Goal: Communication & Community: Answer question/provide support

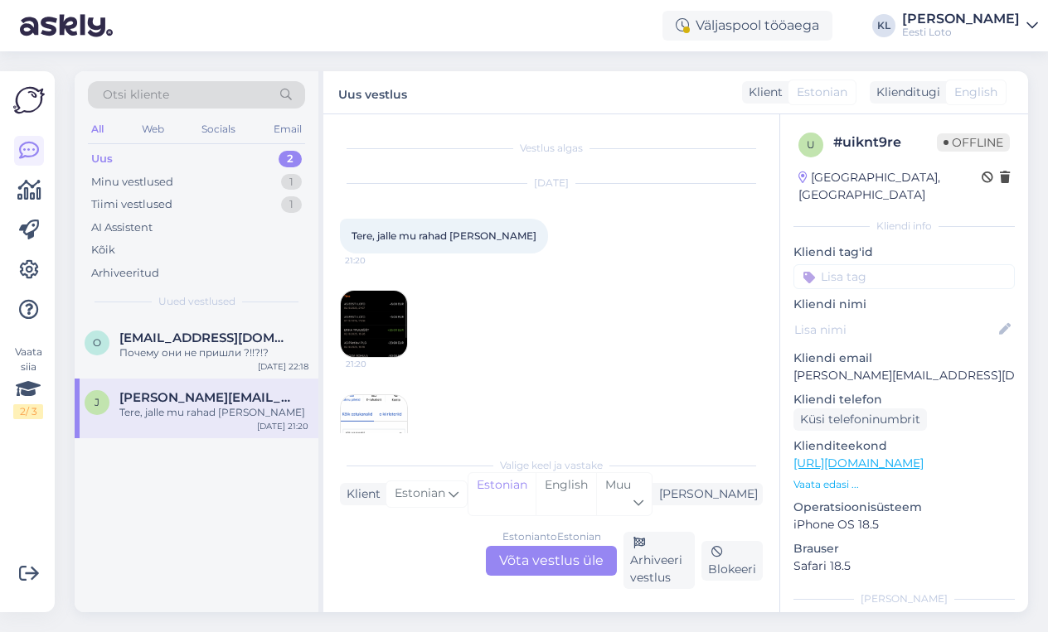
scroll to position [35, 0]
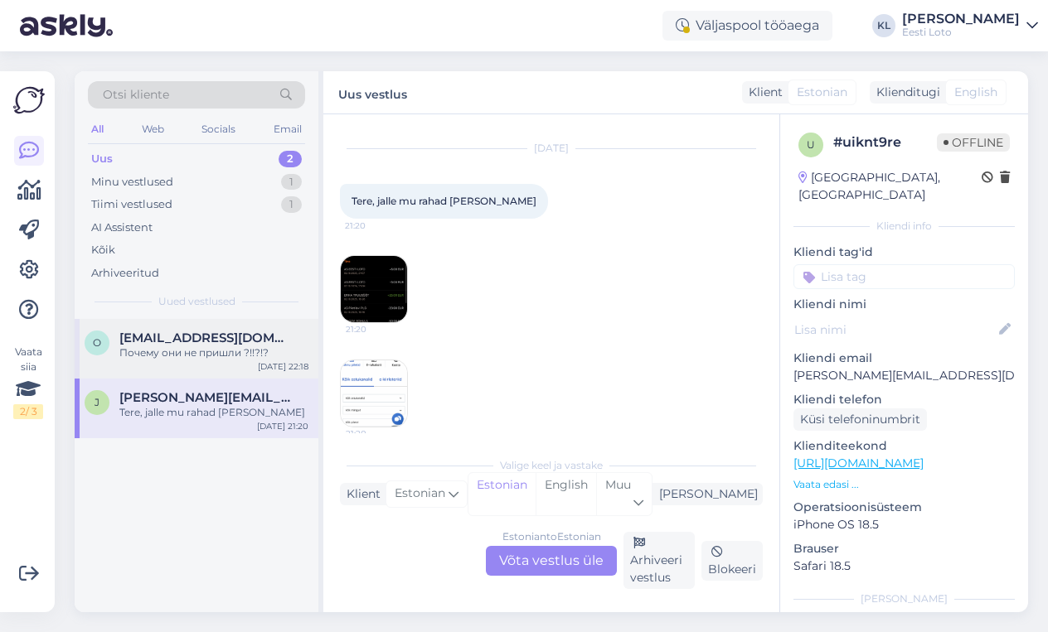
click at [196, 348] on div "Почему они не пришли ?!!?!?" at bounding box center [213, 353] width 189 height 15
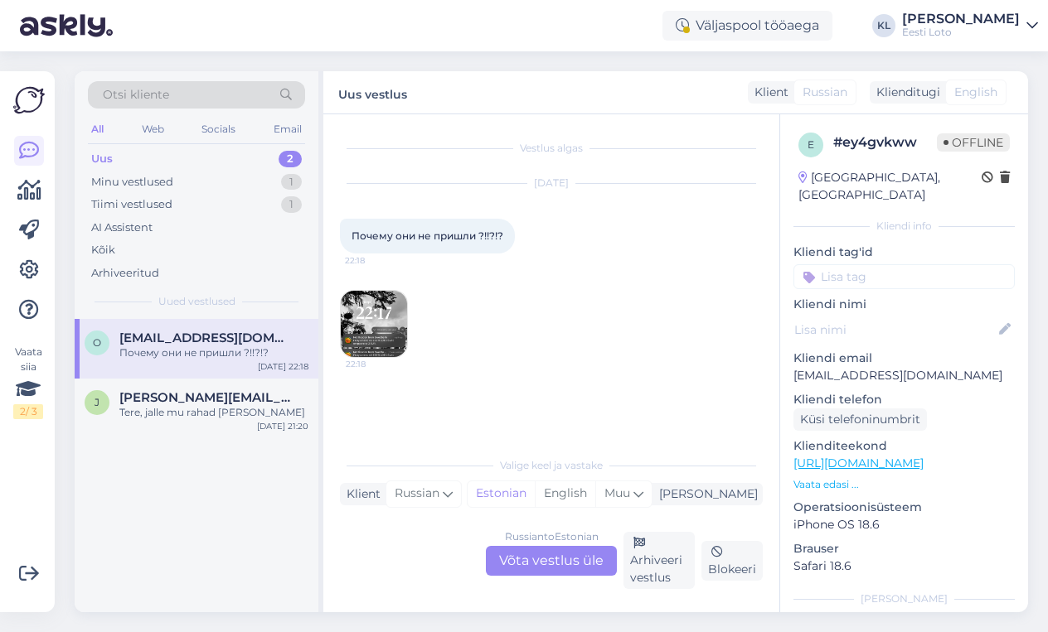
click at [516, 562] on div "Russian to Estonian Võta vestlus üle" at bounding box center [551, 561] width 131 height 30
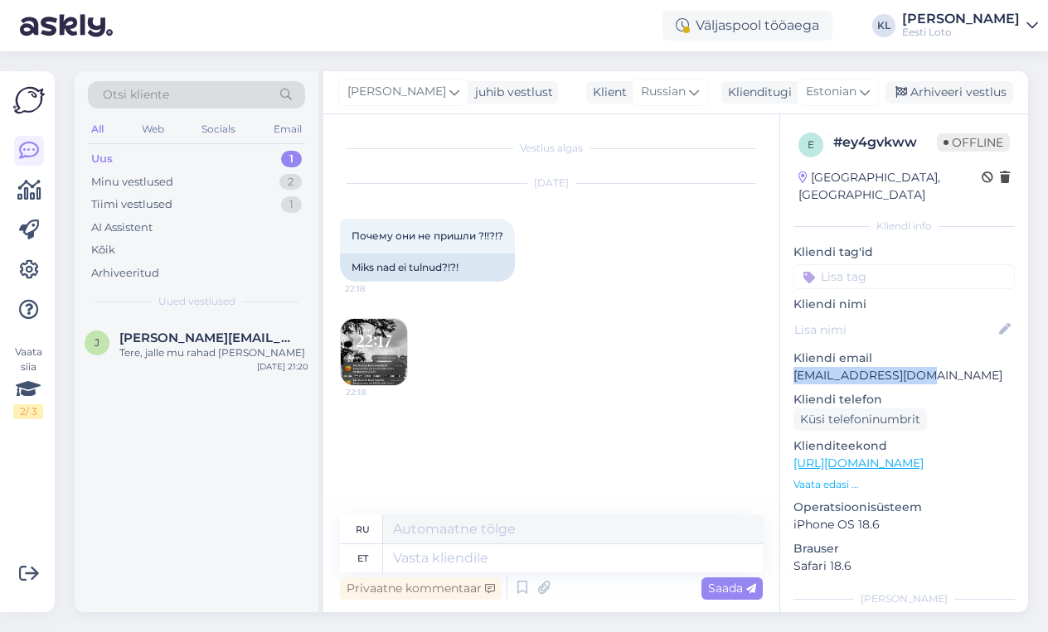
drag, startPoint x: 929, startPoint y: 360, endPoint x: 792, endPoint y: 361, distance: 136.8
click at [792, 361] on div "e # ey4gvkww Offline [GEOGRAPHIC_DATA], [GEOGRAPHIC_DATA] Kliendi info Kliendi …" at bounding box center [904, 463] width 248 height 699
copy p "[EMAIL_ADDRESS][DOMAIN_NAME]"
click at [371, 353] on img at bounding box center [374, 352] width 66 height 66
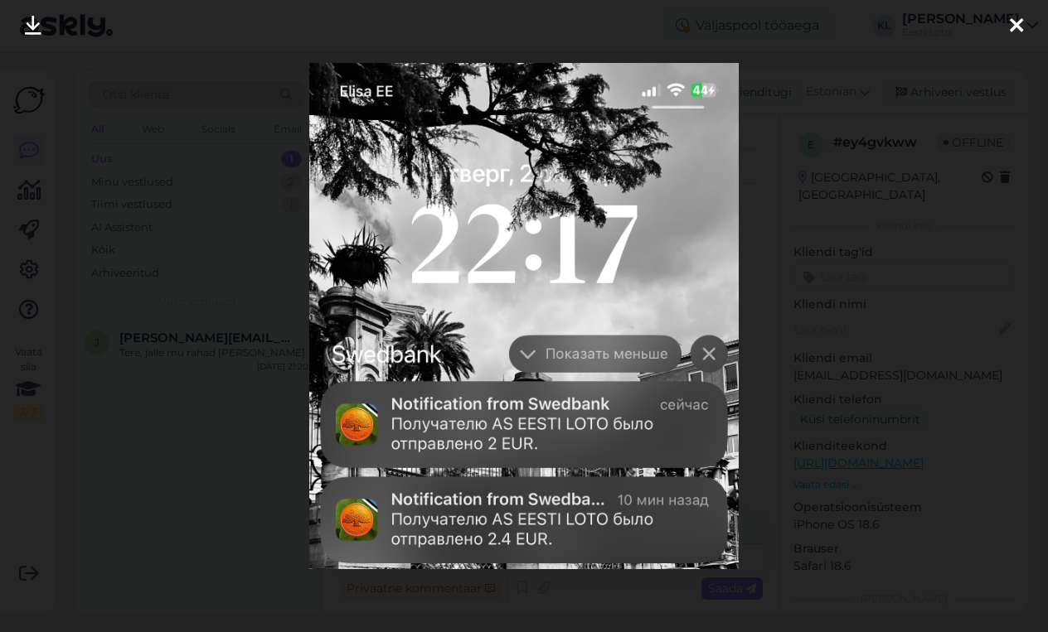
click at [1015, 21] on icon at bounding box center [1016, 27] width 13 height 22
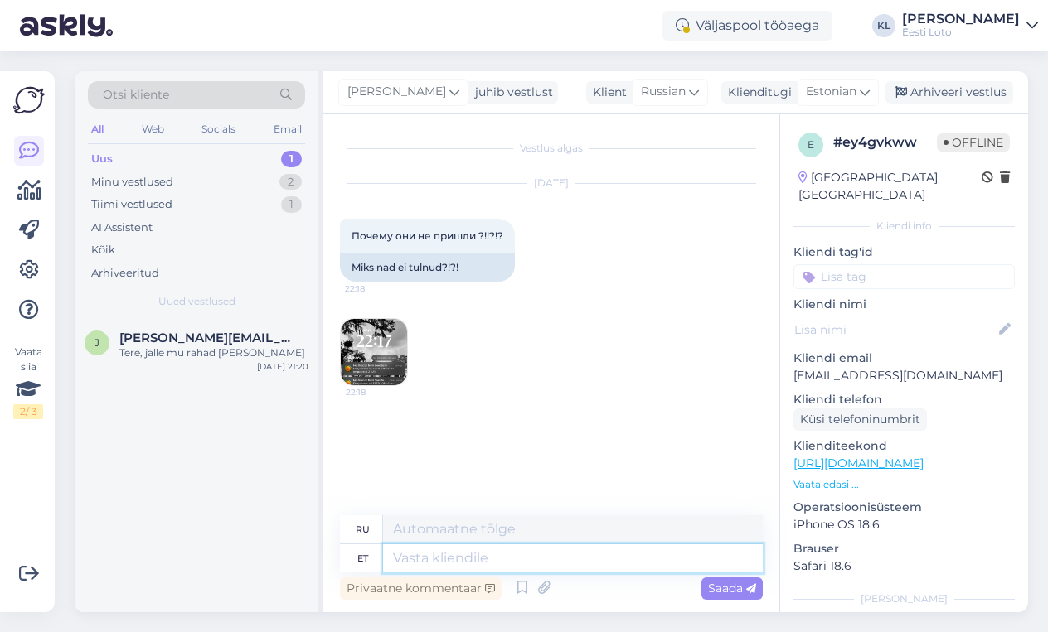
click at [535, 559] on textarea at bounding box center [573, 559] width 380 height 28
paste textarea "Kahjuks Teie makse ebaõnnestus tehnilise [PERSON_NAME] tõttu. Kontrollisime mak…"
type textarea "Kahjuks Teie makse ebaõnnestus tehnilise [PERSON_NAME] tõttu. Kontrollisime mak…"
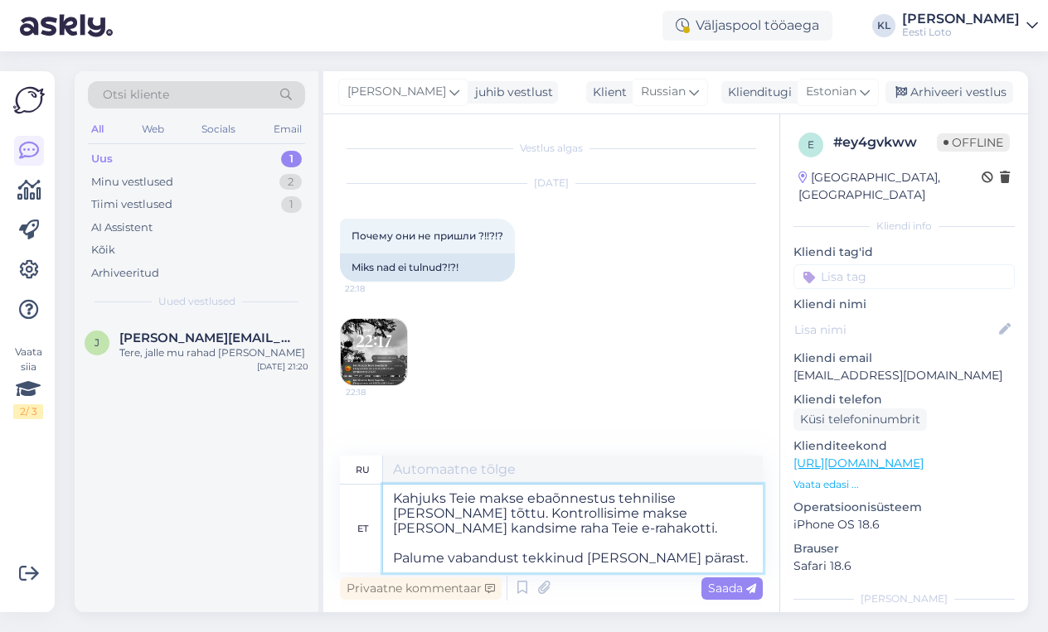
type textarea "К сожалению, ваш платёж не прошёл из-за технической ошибки. Мы проверили платёж…"
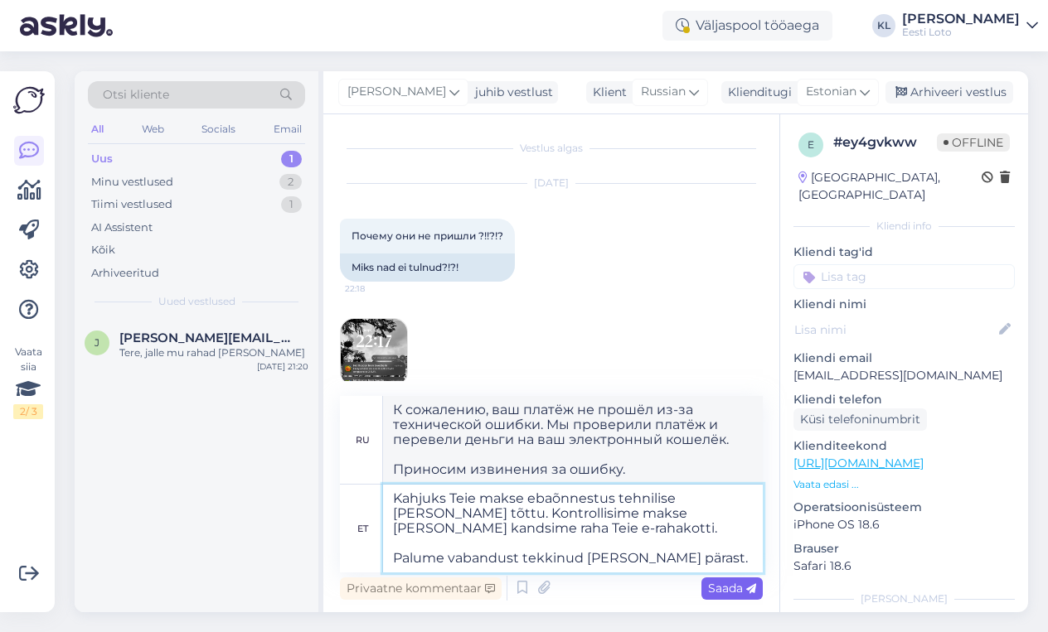
type textarea "Kahjuks Teie makse ebaõnnestus tehnilise [PERSON_NAME] tõttu. Kontrollisime mak…"
click at [723, 586] on span "Saada" at bounding box center [732, 588] width 48 height 15
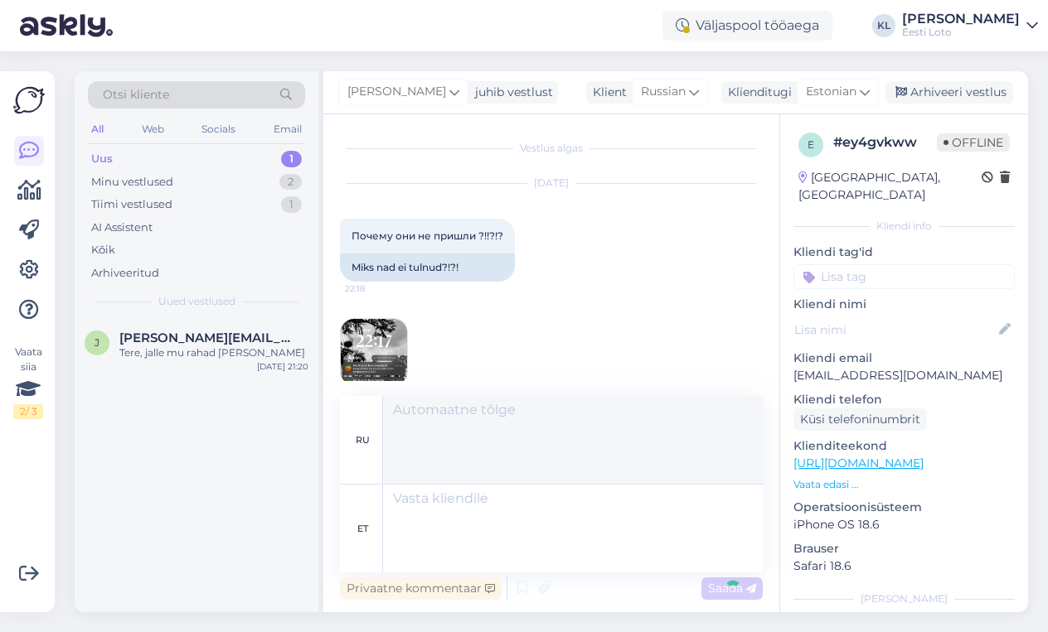
scroll to position [143, 0]
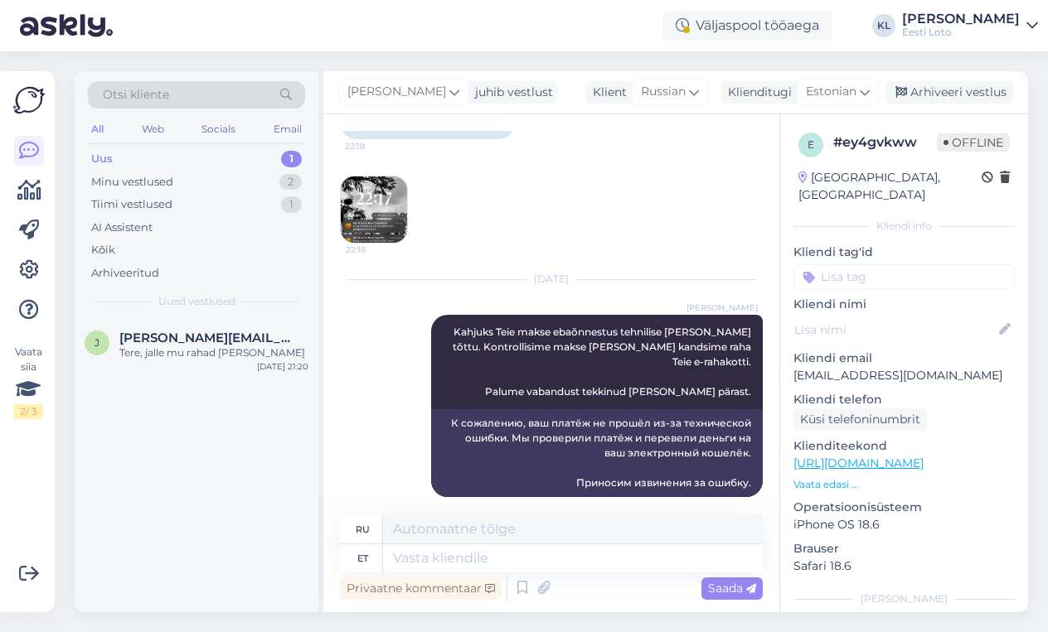
click at [898, 269] on input at bounding box center [903, 276] width 221 height 25
type input "e-rah"
click at [914, 317] on span "E-rahakott" at bounding box center [904, 322] width 54 height 10
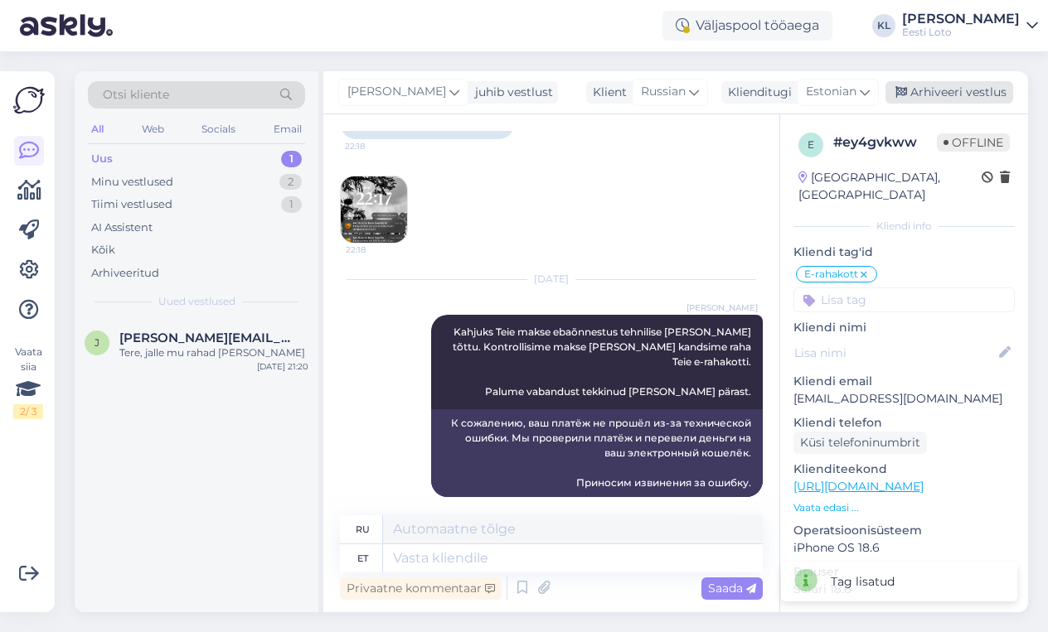
click at [968, 95] on div "Arhiveeri vestlus" at bounding box center [949, 92] width 128 height 22
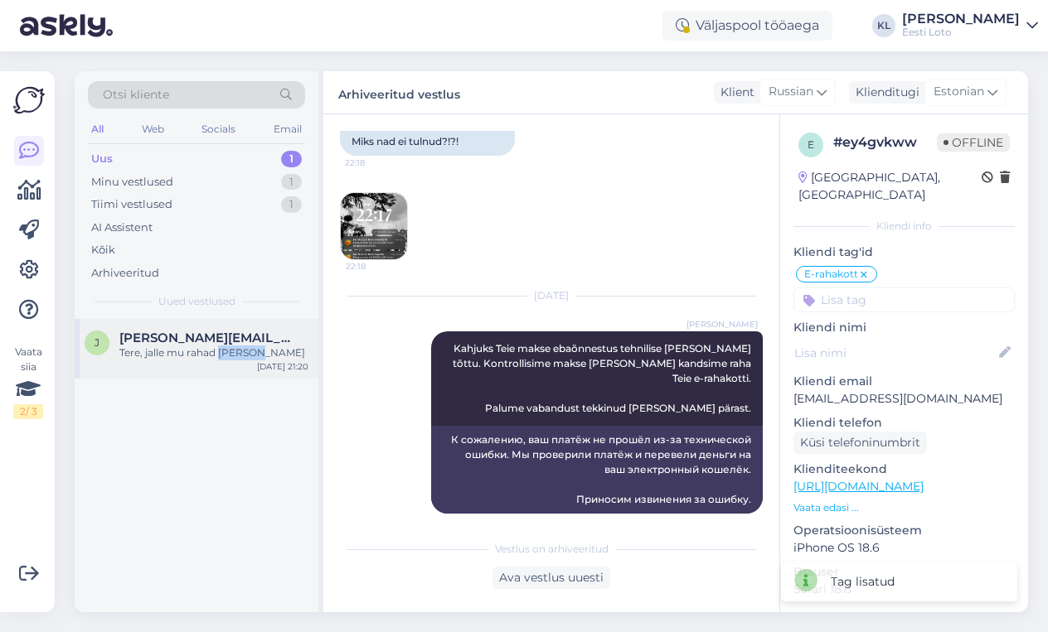
click at [218, 356] on div "Tere, jalle mu rahad [PERSON_NAME]" at bounding box center [213, 353] width 189 height 15
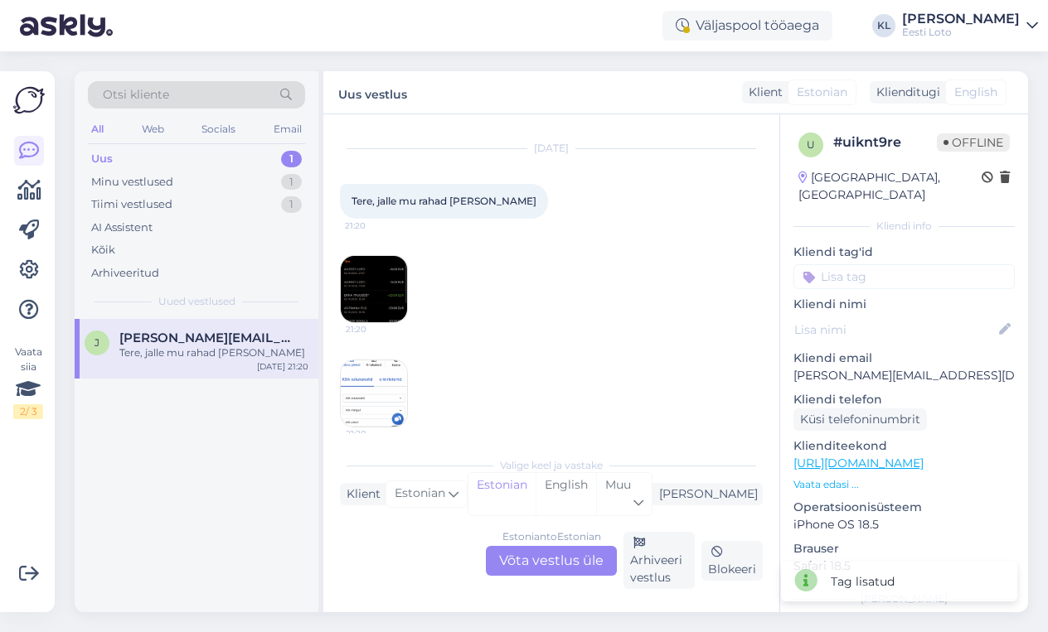
click at [516, 565] on div "Estonian to Estonian Võta vestlus üle" at bounding box center [551, 561] width 131 height 30
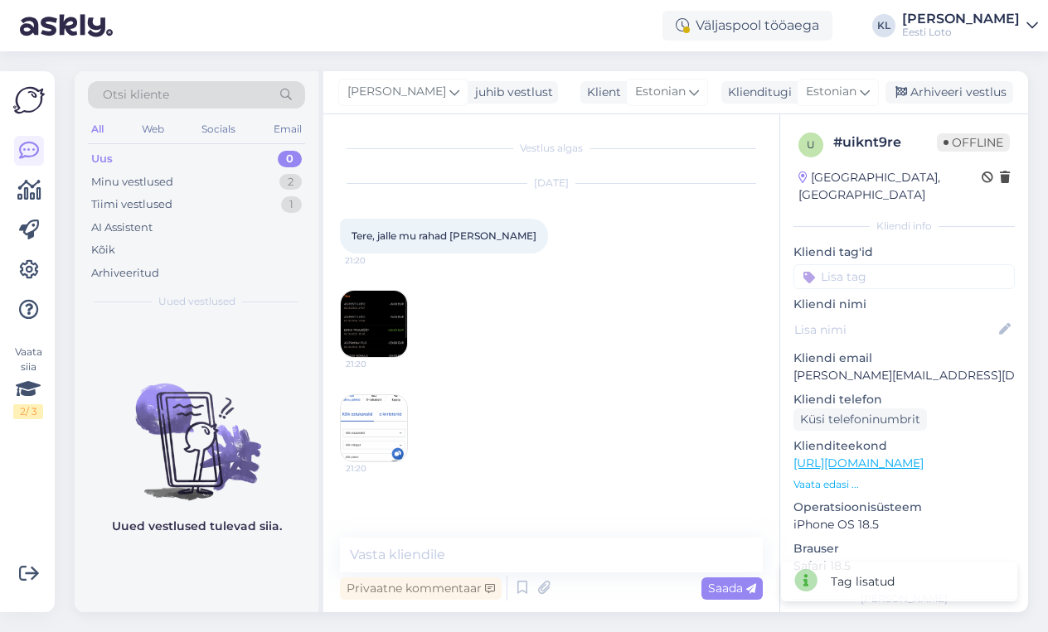
click at [375, 323] on img at bounding box center [374, 324] width 66 height 66
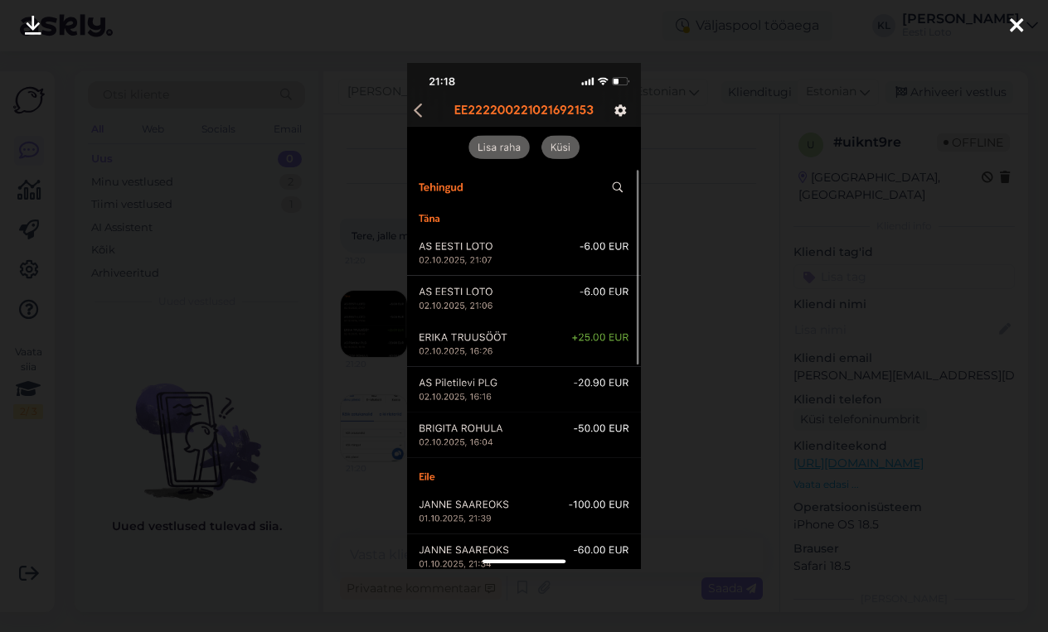
click at [1013, 22] on icon at bounding box center [1016, 27] width 13 height 22
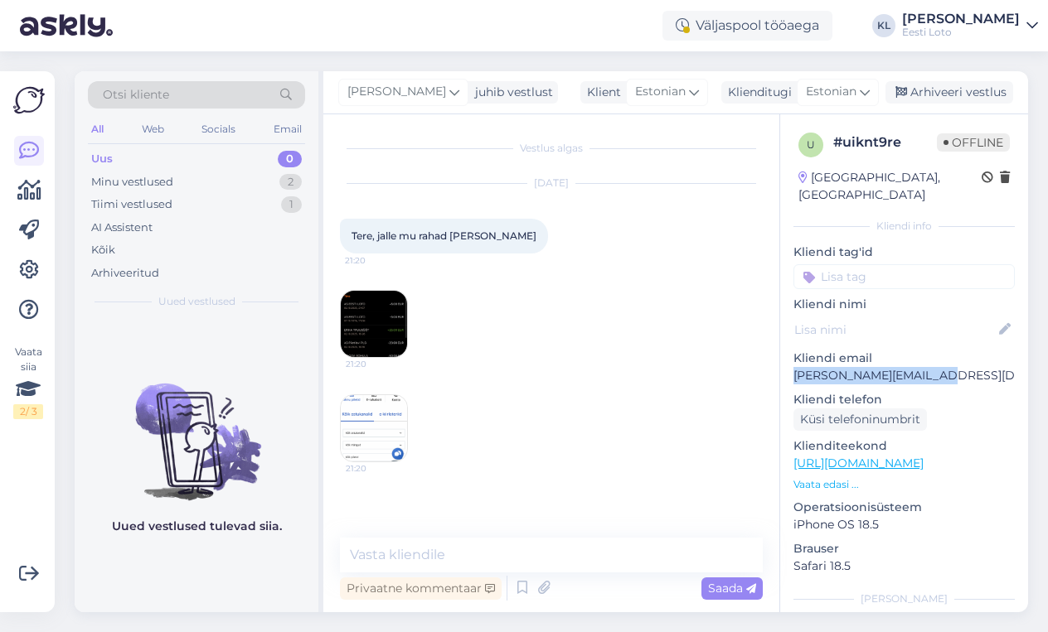
drag, startPoint x: 961, startPoint y: 362, endPoint x: 789, endPoint y: 360, distance: 171.6
click at [789, 360] on div "u # uiknt9re Offline [GEOGRAPHIC_DATA], [GEOGRAPHIC_DATA] Kliendi info Kliendi …" at bounding box center [904, 463] width 248 height 699
copy p "[PERSON_NAME][EMAIL_ADDRESS][DOMAIN_NAME]"
click at [382, 315] on img at bounding box center [374, 324] width 66 height 66
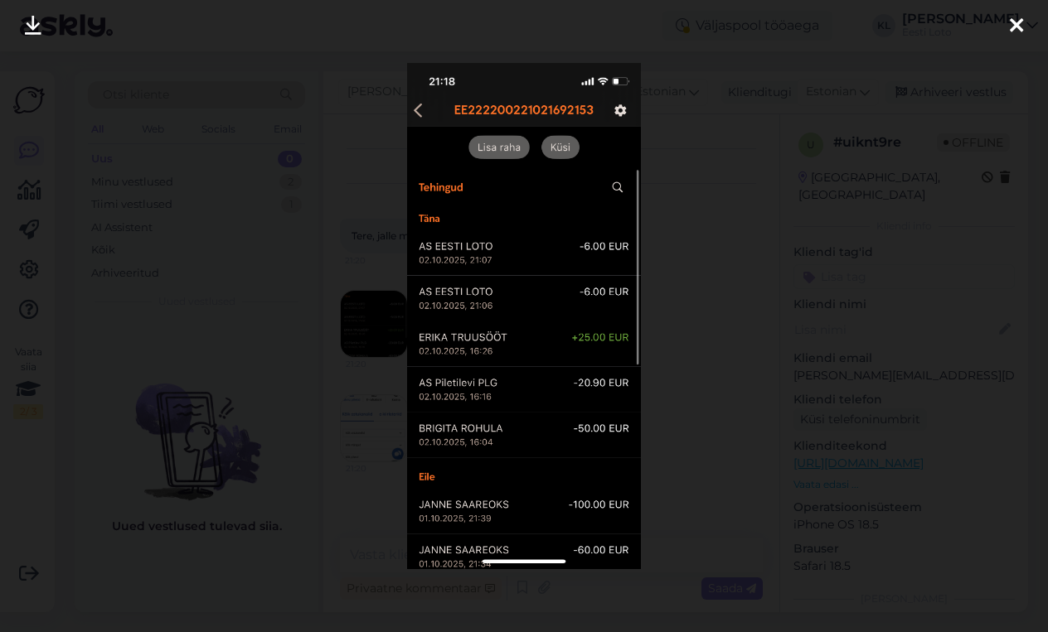
click at [1015, 31] on icon at bounding box center [1016, 27] width 13 height 22
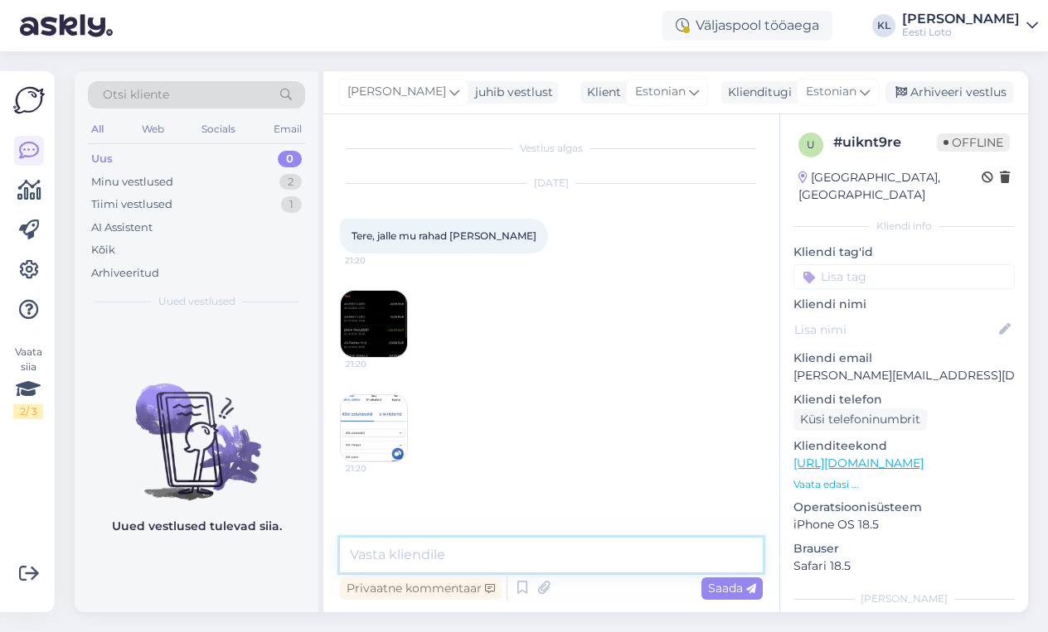
click at [525, 566] on textarea at bounding box center [551, 555] width 423 height 35
type textarea "N"
paste textarea "Täname Teid kirja eest. Näeme, et makse laekus väikese viibega Teie e-rahakotti…"
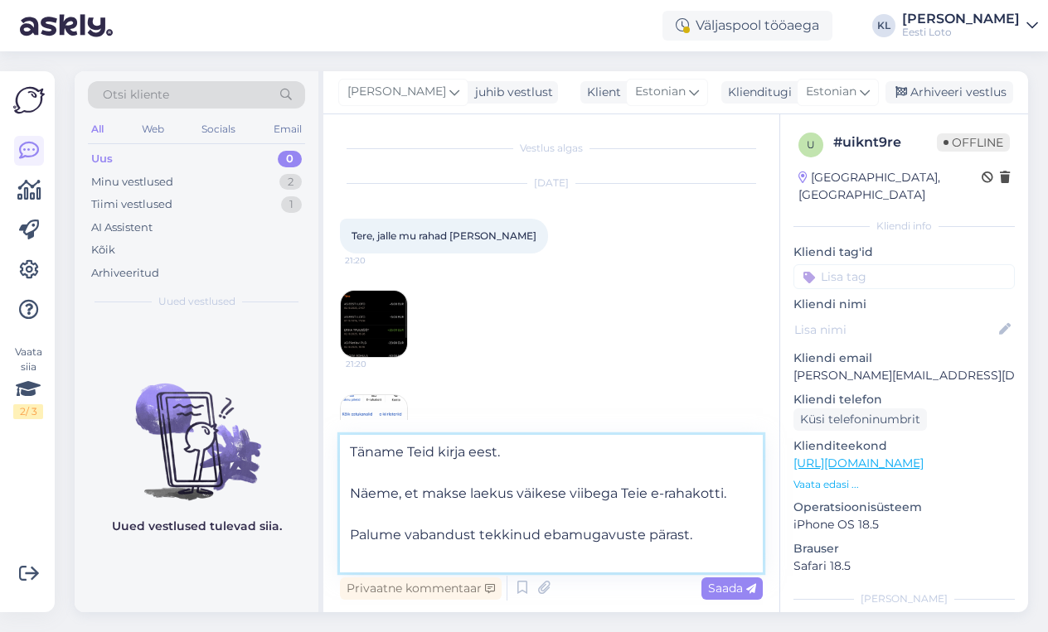
drag, startPoint x: 519, startPoint y: 468, endPoint x: 343, endPoint y: 448, distance: 176.9
click at [343, 448] on textarea "Täname Teid kirja eest. Näeme, et makse laekus väikese viibega Teie e-rahakotti…" at bounding box center [551, 504] width 423 height 138
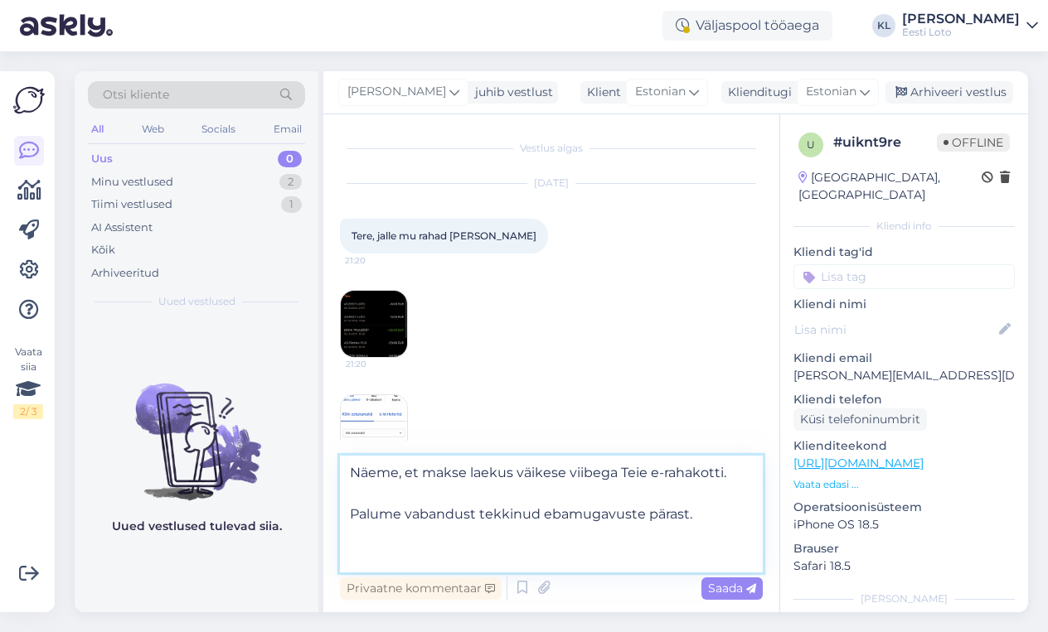
click at [463, 495] on textarea "Näeme, et makse laekus väikese viibega Teie e-rahakotti. Palume vabandust tekki…" at bounding box center [551, 514] width 423 height 117
click at [519, 494] on textarea "Näeme, et maksed laekus väikese viibega Teie e-rahakotti. Palume vabandust tekk…" at bounding box center [551, 514] width 423 height 117
click at [586, 494] on textarea "Näeme, et maksed laekusid väikese viibega Teie e-rahakotti. Palume vabandust te…" at bounding box center [551, 514] width 423 height 117
click at [591, 497] on textarea "Näeme, et maksed laekusid viibega Teie e-rahakotti. Palume vabandust tekkinud e…" at bounding box center [551, 514] width 423 height 117
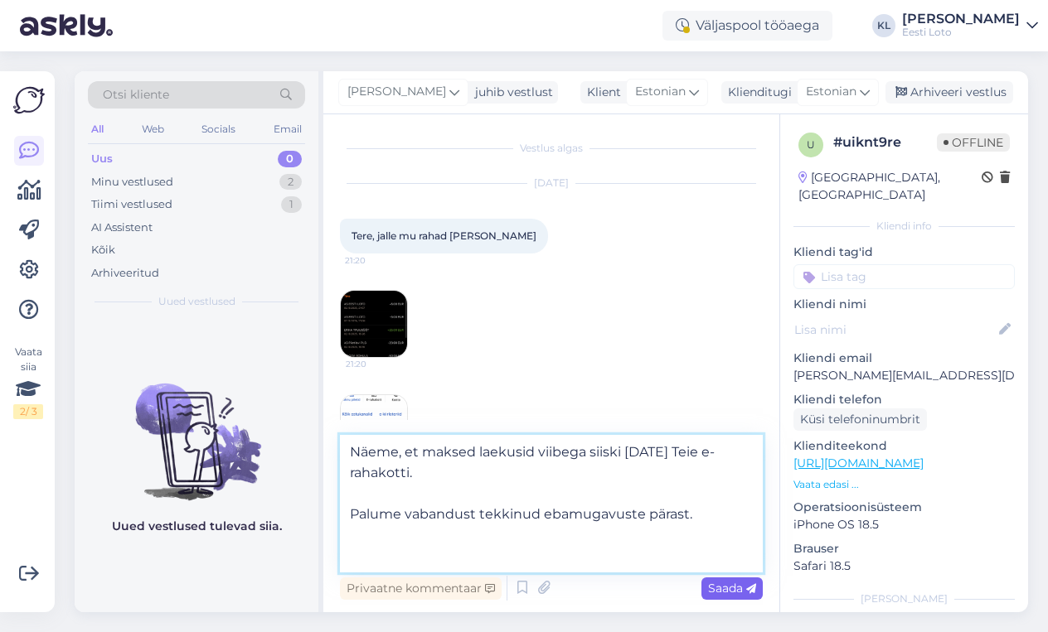
type textarea "Näeme, et maksed laekusid viibega siiski [DATE] Teie e-rahakotti. Palume vaband…"
click at [737, 585] on span "Saada" at bounding box center [732, 588] width 48 height 15
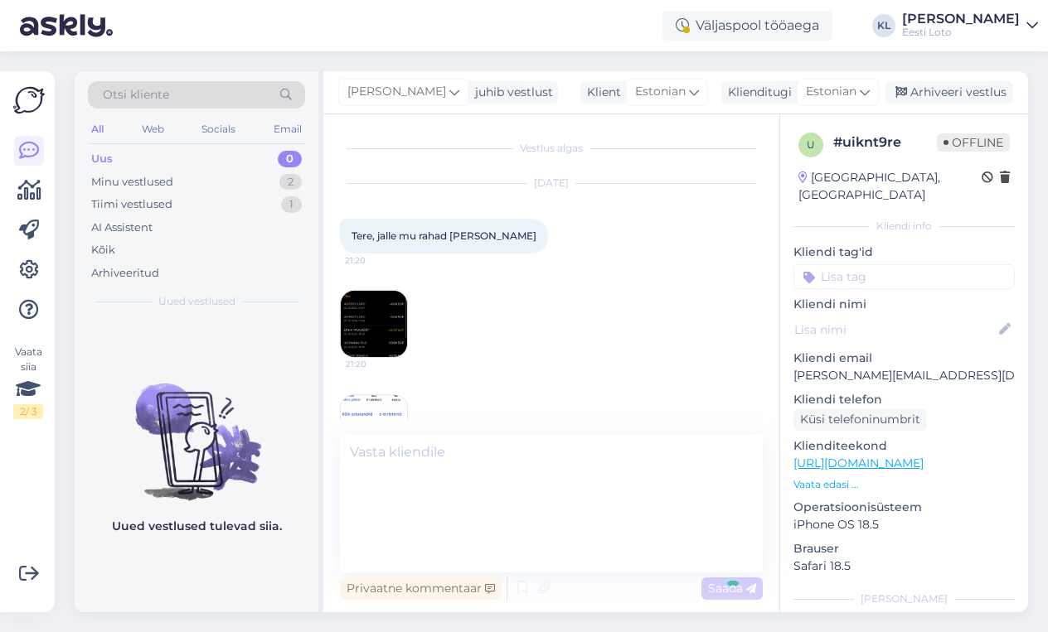
scroll to position [124, 0]
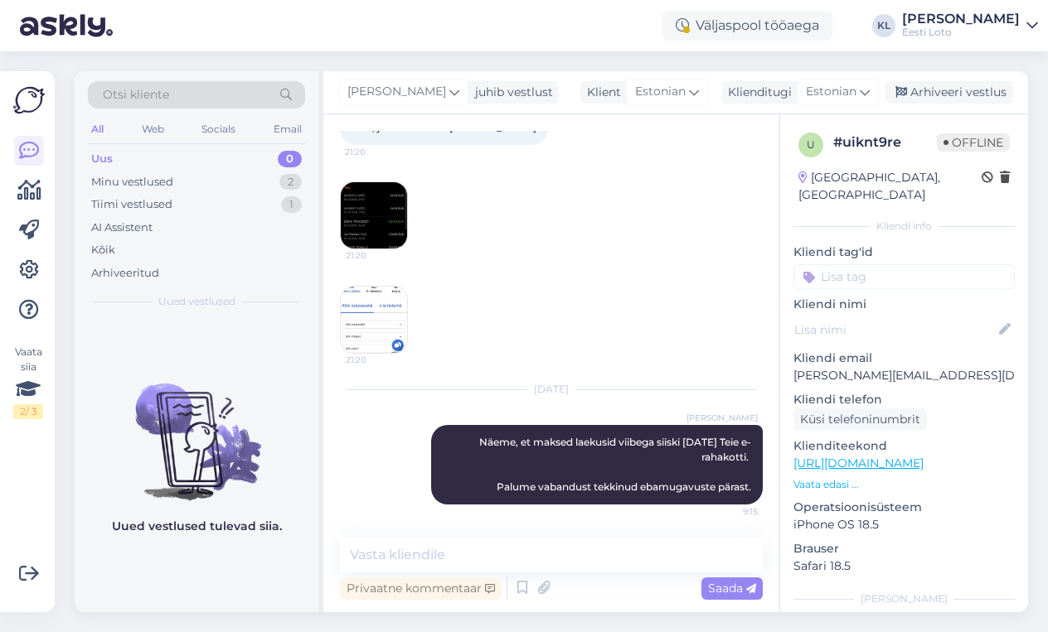
click at [894, 264] on input at bounding box center [903, 276] width 221 height 25
type input "e-raha"
click at [923, 317] on span "E-rahakott" at bounding box center [904, 322] width 54 height 10
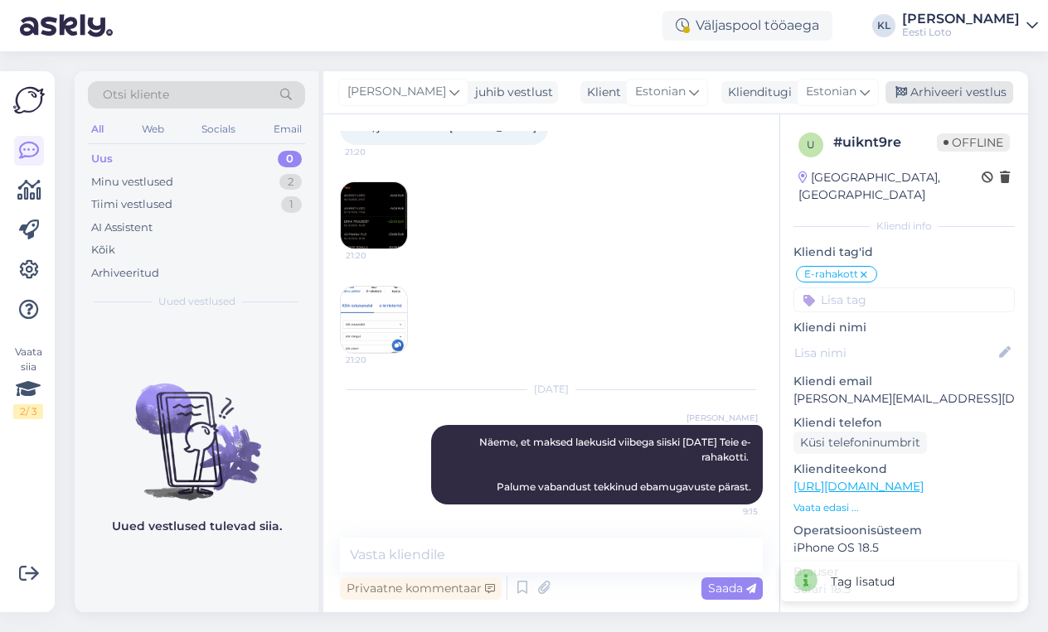
click at [968, 85] on div "Arhiveeri vestlus" at bounding box center [949, 92] width 128 height 22
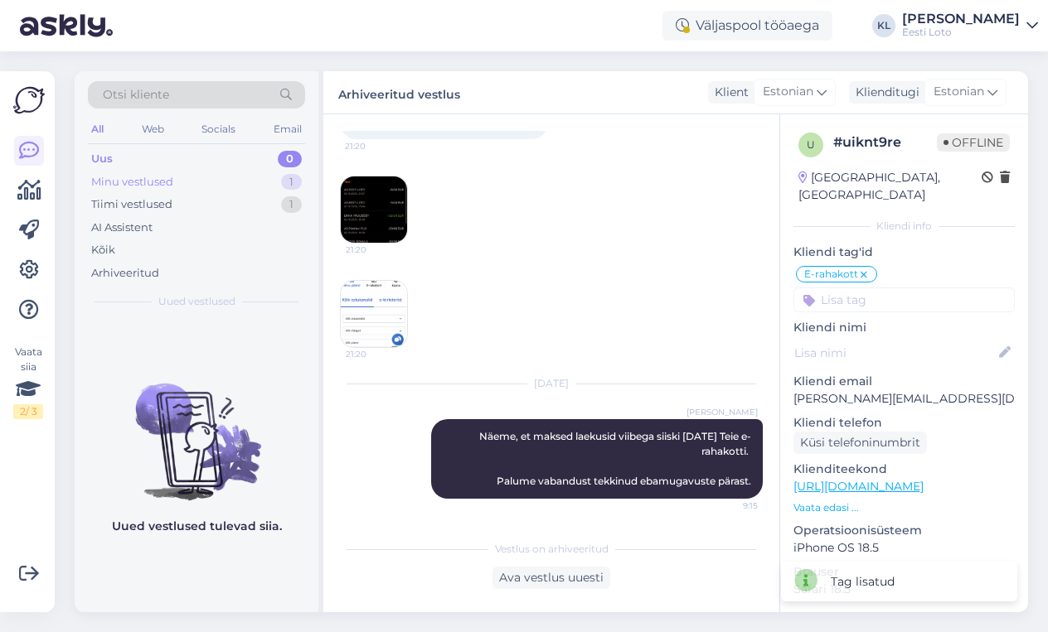
click at [225, 174] on div "Minu vestlused 1" at bounding box center [196, 182] width 217 height 23
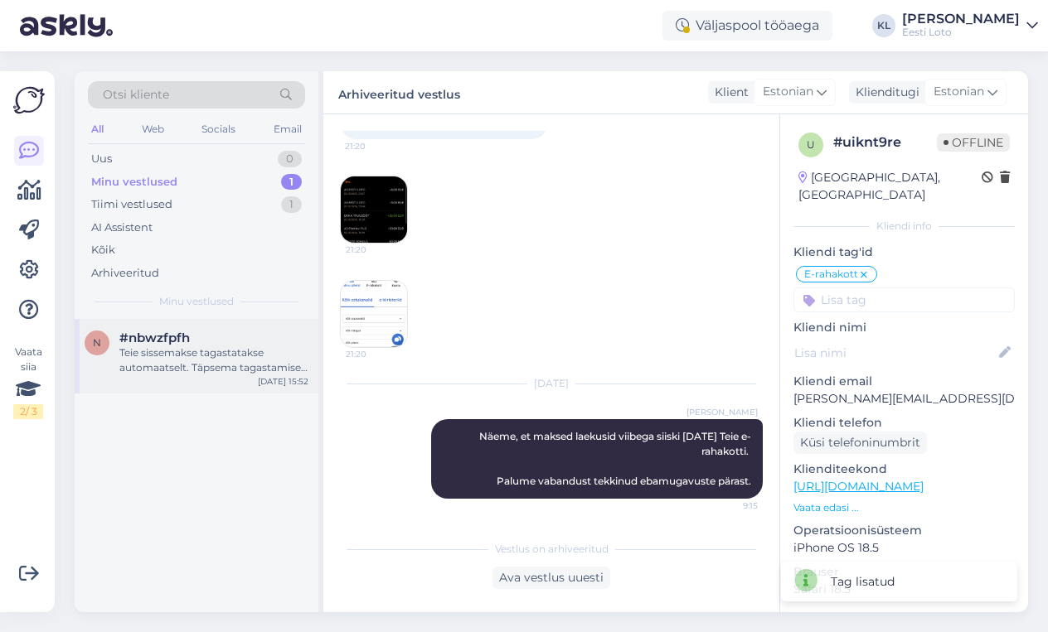
click at [216, 371] on div "Teie sissemakse tagastatakse automaatselt. Täpsema tagastamise [PERSON_NAME] pa…" at bounding box center [213, 361] width 189 height 30
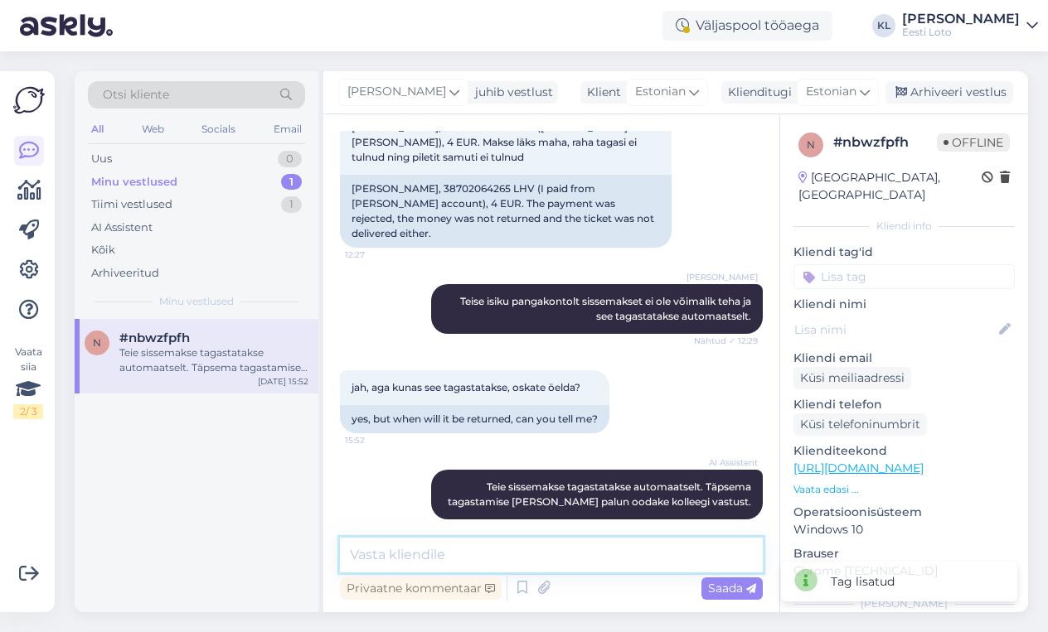
click at [482, 555] on textarea at bounding box center [551, 555] width 423 height 35
type textarea "Edastasime ebaõnnestunud maksega seotud"
drag, startPoint x: 661, startPoint y: 556, endPoint x: 264, endPoint y: 534, distance: 397.7
click at [264, 534] on div "Otsi kliente All Web Socials Email Uus 0 Minu vestlused 1 Tiimi vestlused 1 AI …" at bounding box center [551, 341] width 953 height 541
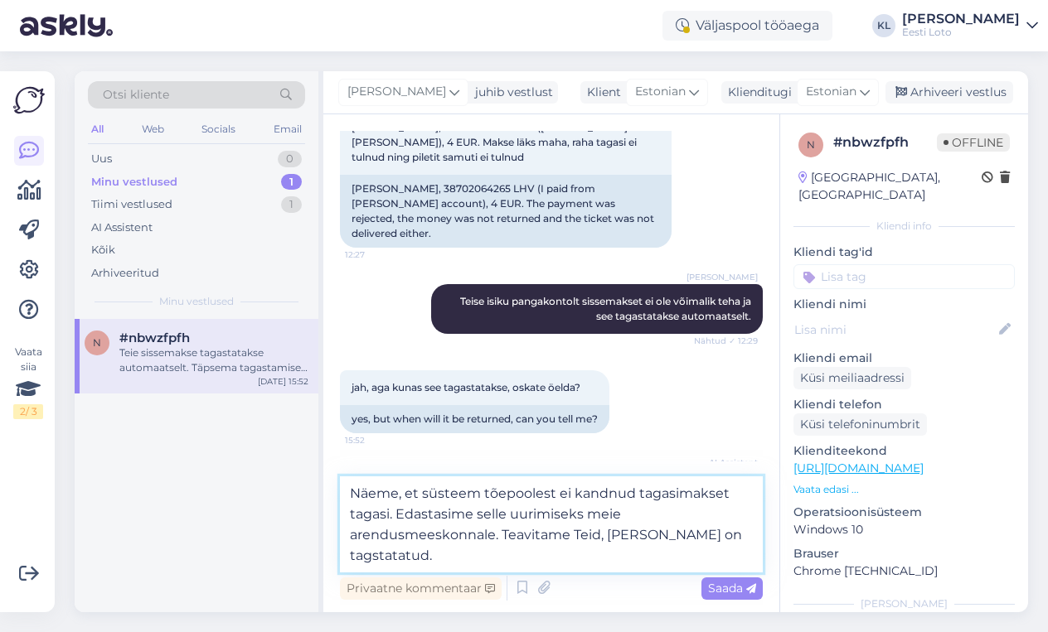
type textarea "Näeme, et süsteem tõepoolest ei kandnud tagasimakset tagasi. Edastasime selle u…"
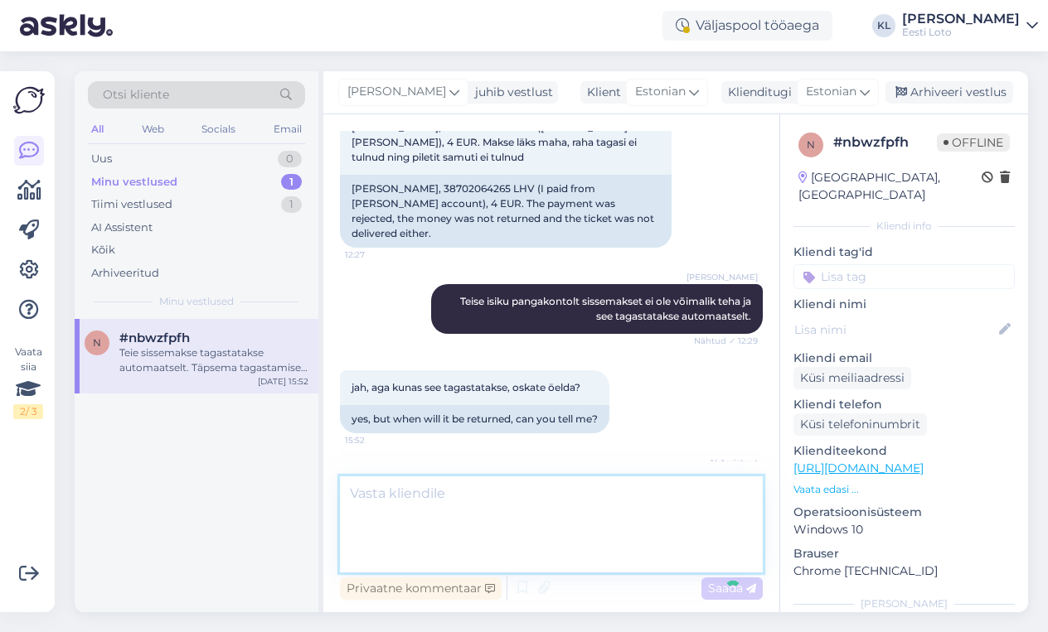
scroll to position [765, 0]
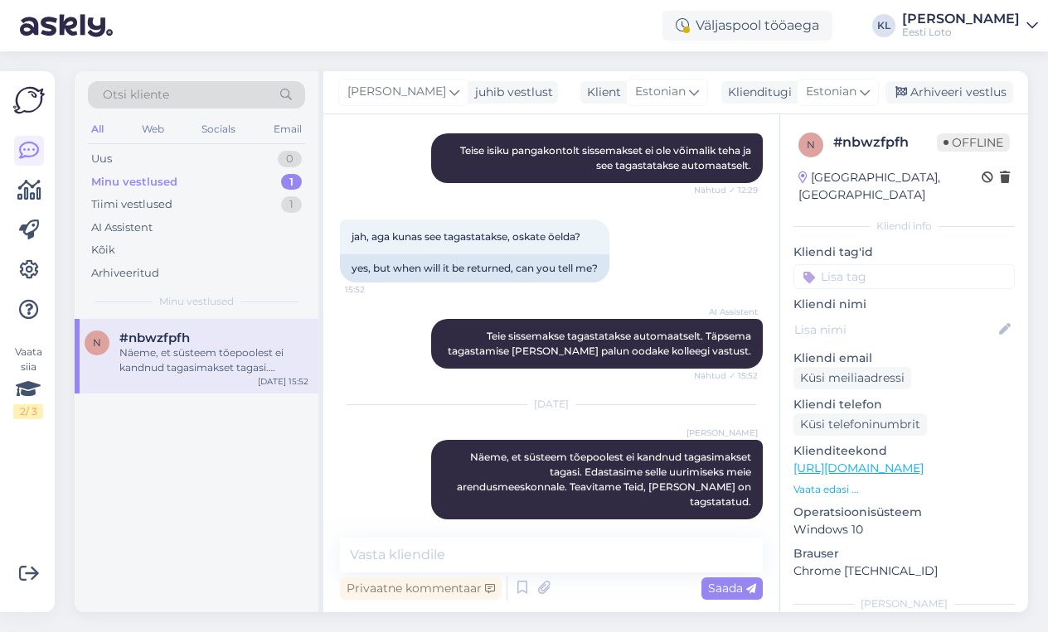
click at [855, 264] on input at bounding box center [903, 276] width 221 height 25
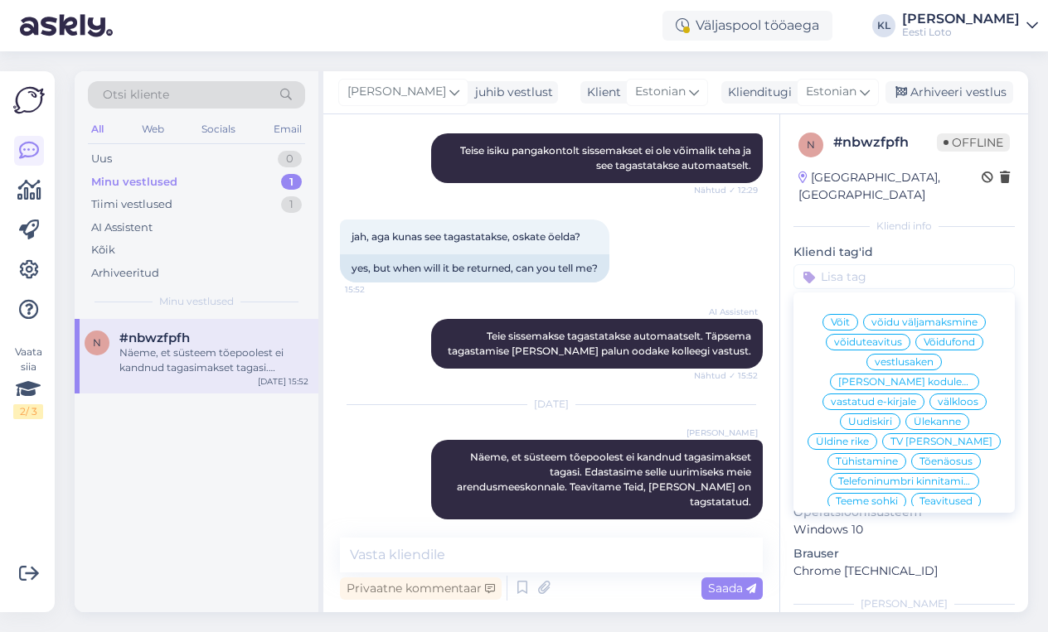
click at [344, 334] on div "AI Assistent [PERSON_NAME] sissemakse tagastatakse automaatselt. Täpsema tagast…" at bounding box center [551, 344] width 423 height 86
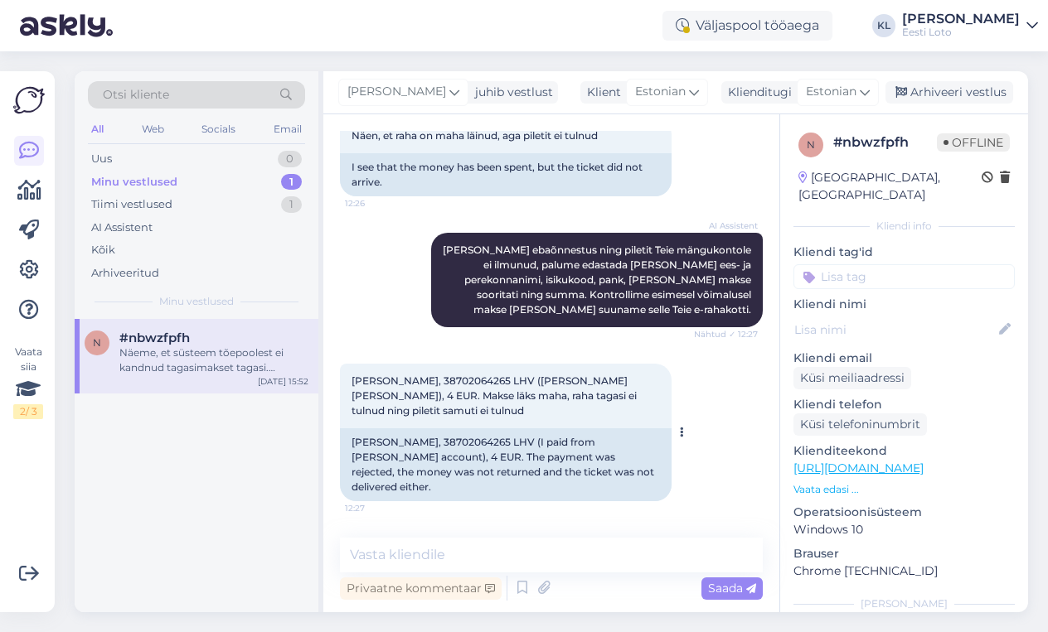
scroll to position [442, 0]
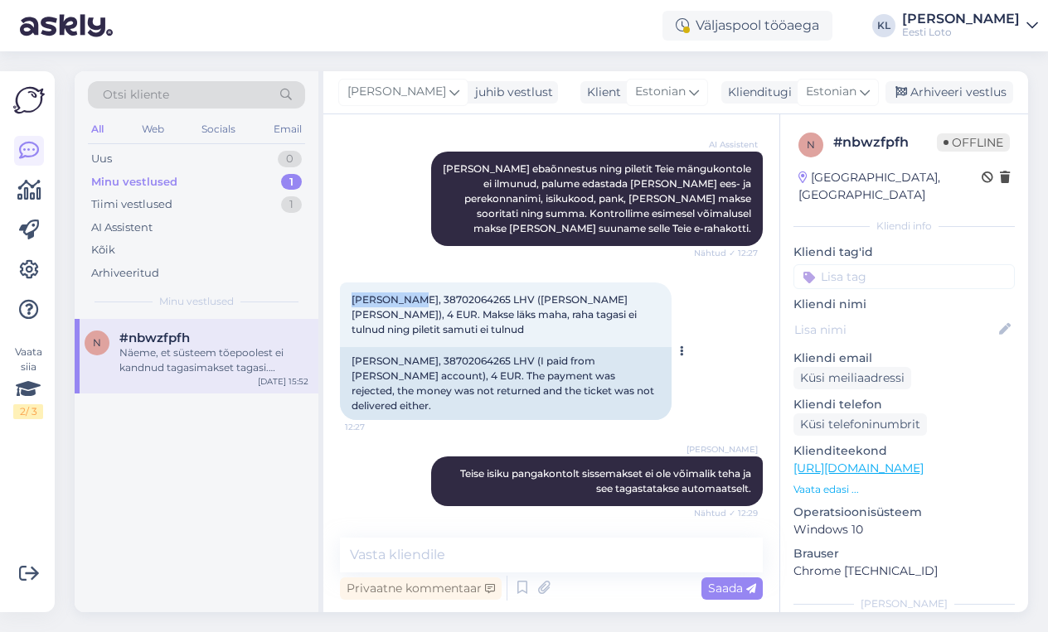
drag, startPoint x: 404, startPoint y: 302, endPoint x: 349, endPoint y: 299, distance: 55.6
click at [349, 299] on div "[PERSON_NAME], 38702064265 LHV ([PERSON_NAME] [PERSON_NAME]), 4 EUR. Makse läks…" at bounding box center [506, 315] width 332 height 65
copy span "[PERSON_NAME]"
click at [1006, 321] on icon at bounding box center [1005, 330] width 18 height 18
paste input "[PERSON_NAME]"
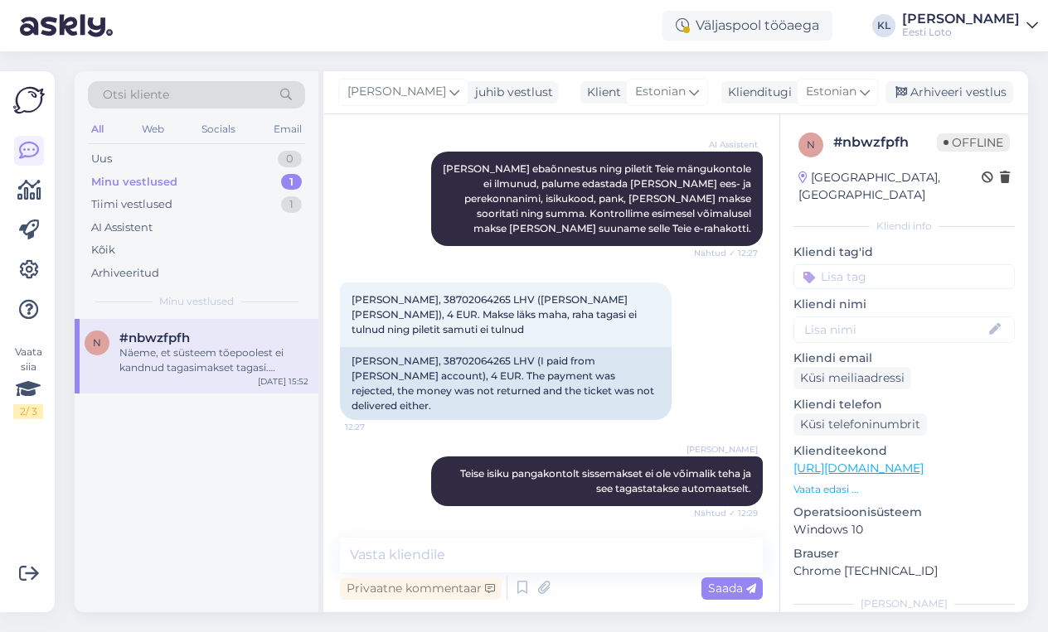
type input "[PERSON_NAME]"
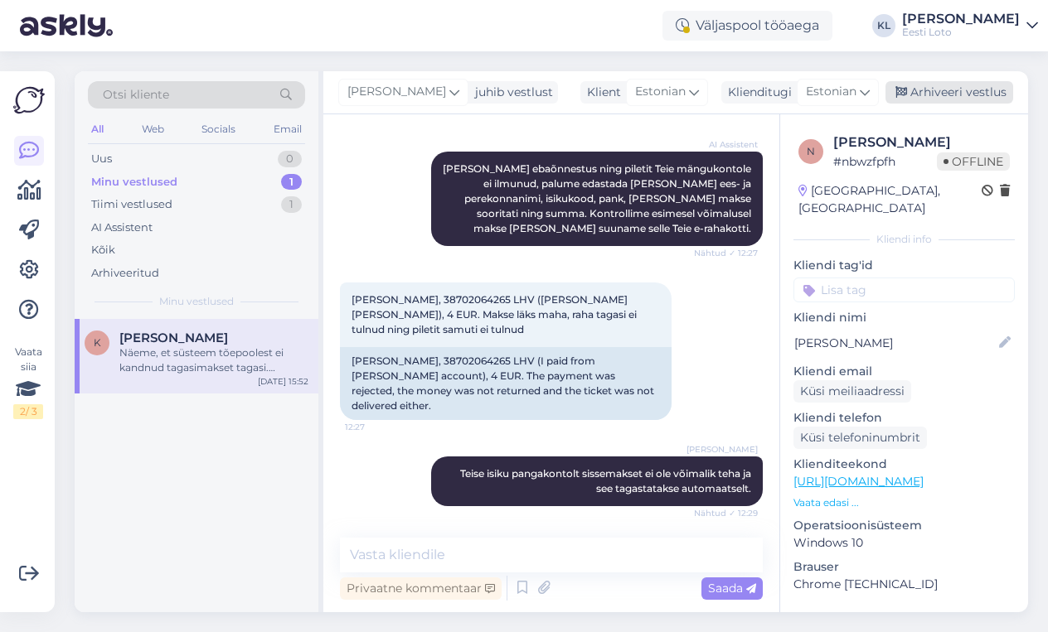
click at [960, 91] on div "Arhiveeri vestlus" at bounding box center [949, 92] width 128 height 22
